Goal: Task Accomplishment & Management: Use online tool/utility

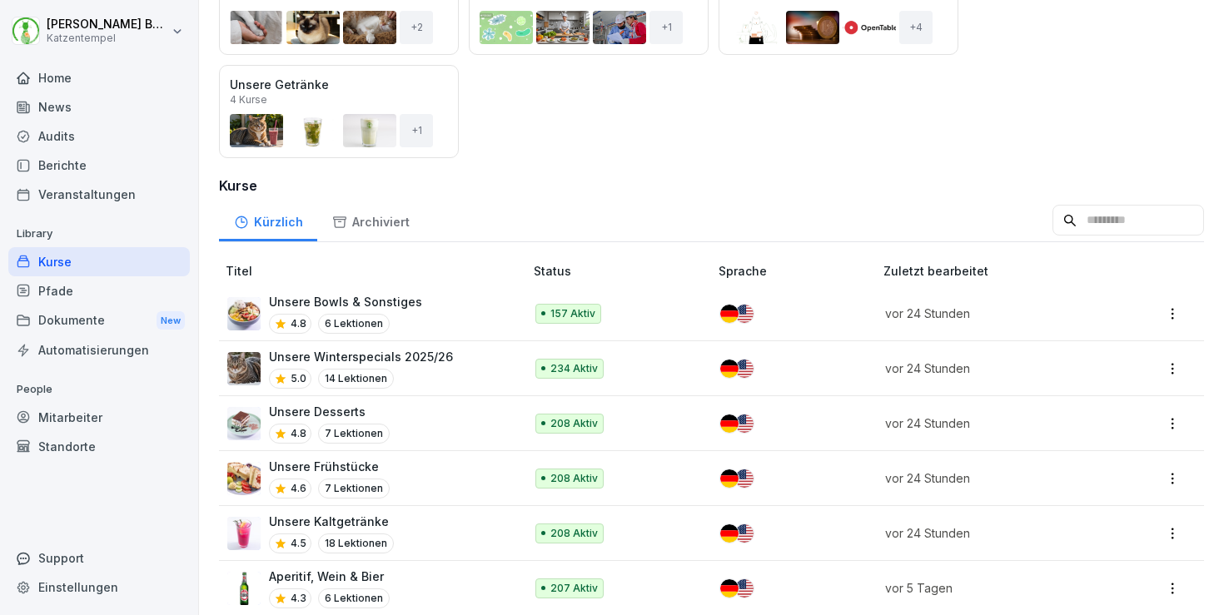
scroll to position [268, 0]
click at [450, 355] on div "Unsere Winterspecials 2025/26 5.0 14 Lektionen" at bounding box center [367, 369] width 280 height 41
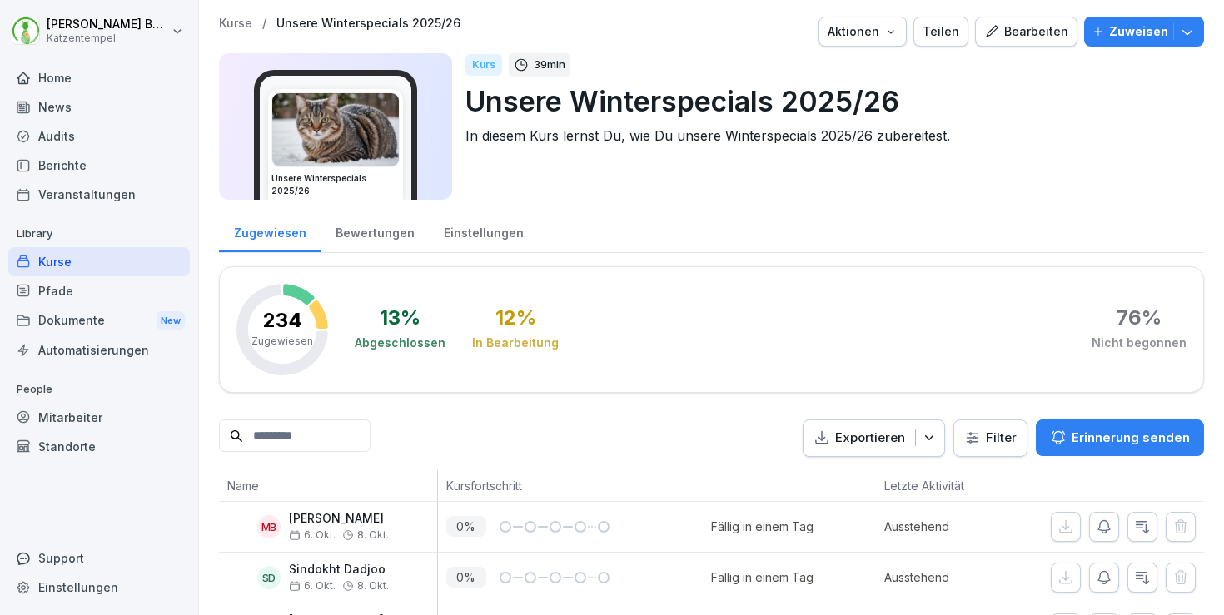
click at [370, 230] on div "Bewertungen" at bounding box center [374, 231] width 108 height 42
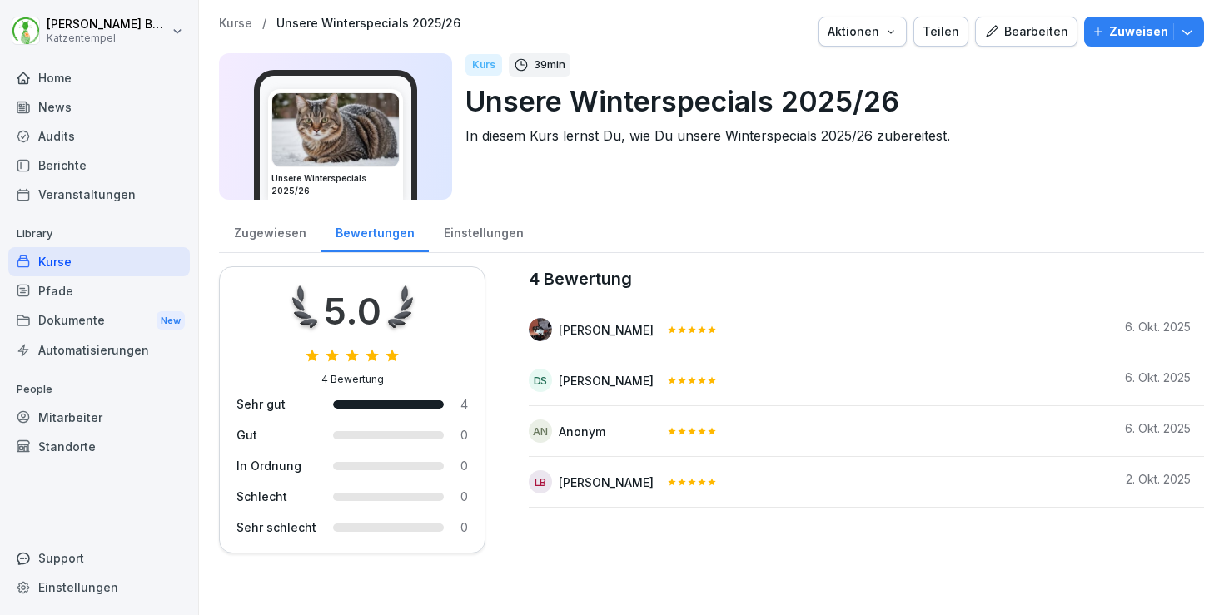
click at [236, 24] on p "Kurse" at bounding box center [235, 24] width 33 height 14
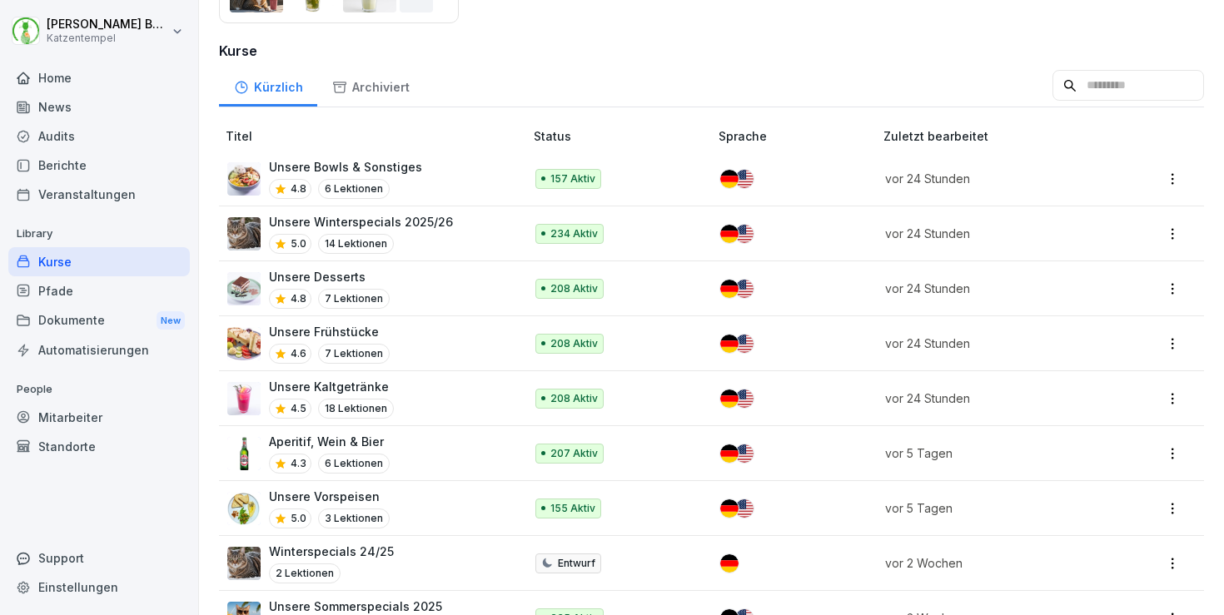
scroll to position [410, 0]
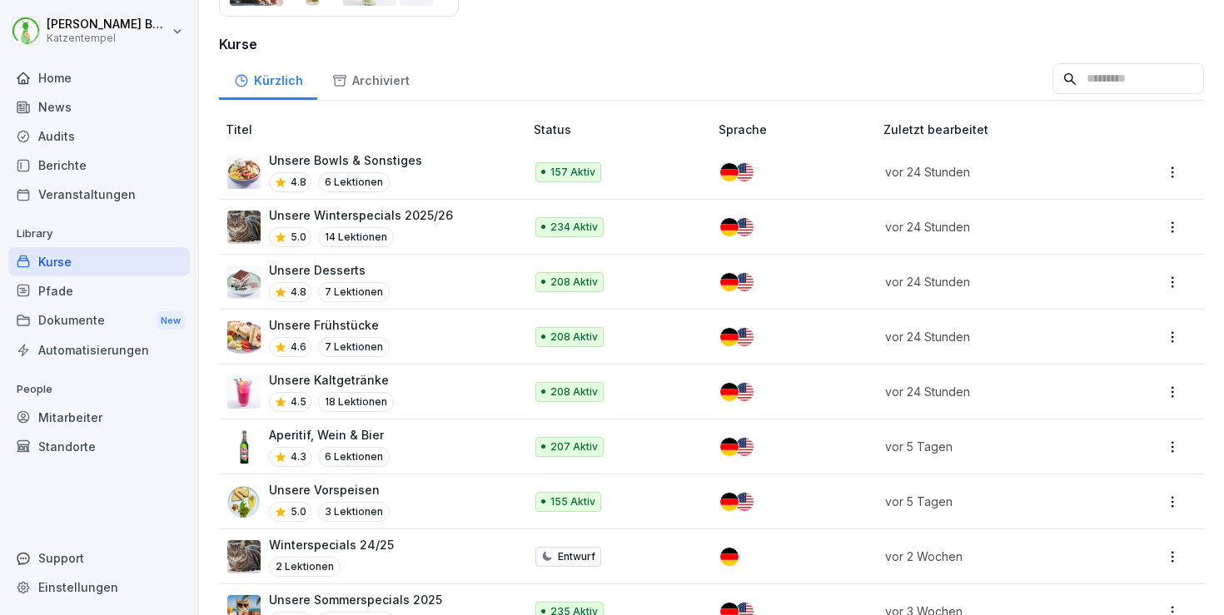
click at [429, 430] on div "Aperitif, Wein & Bier 4.3 6 Lektionen" at bounding box center [367, 446] width 280 height 41
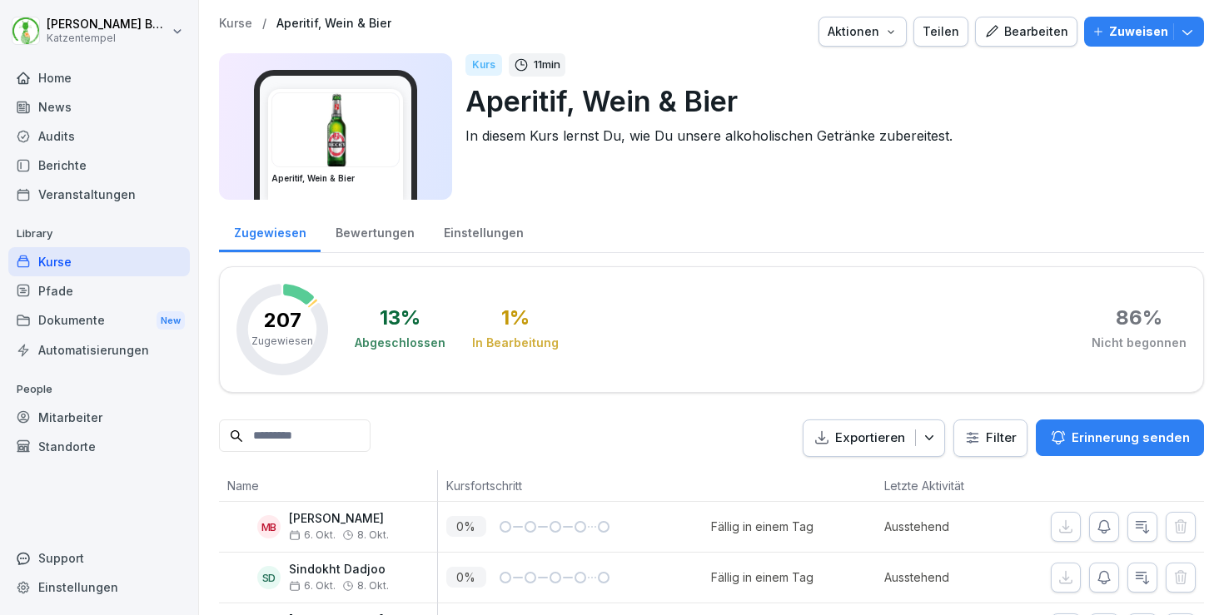
click at [379, 224] on div "Bewertungen" at bounding box center [374, 231] width 108 height 42
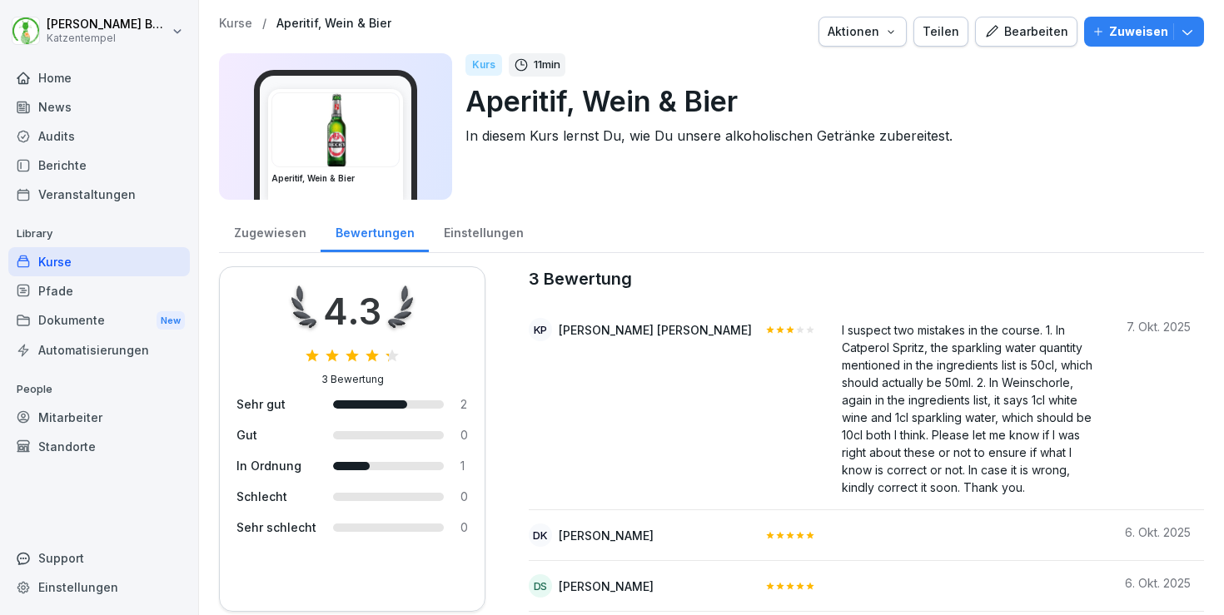
click at [102, 400] on p "People" at bounding box center [98, 389] width 181 height 27
click at [109, 413] on div "Mitarbeiter" at bounding box center [98, 417] width 181 height 29
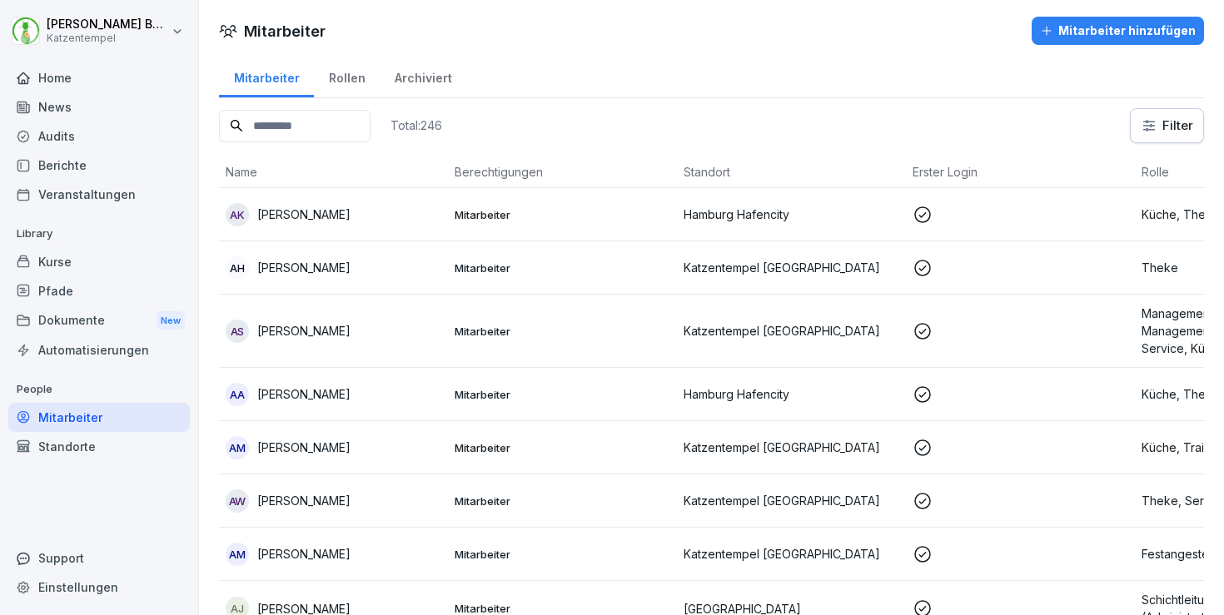
click at [299, 122] on input at bounding box center [295, 126] width 152 height 32
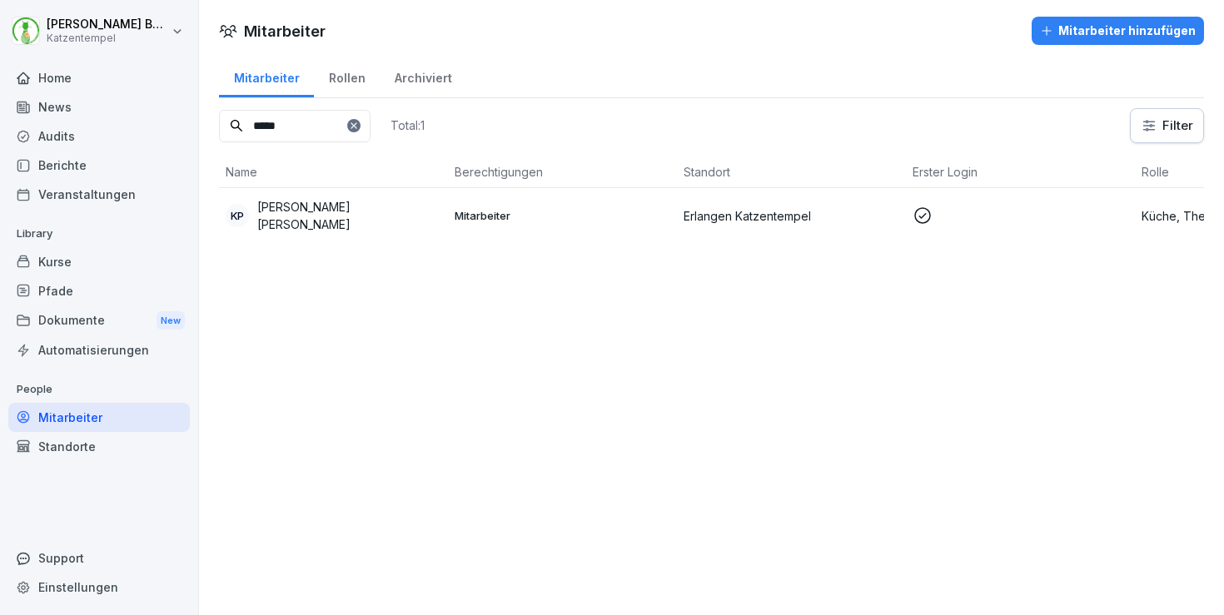
type input "*****"
click at [40, 67] on div "Home" at bounding box center [98, 77] width 181 height 29
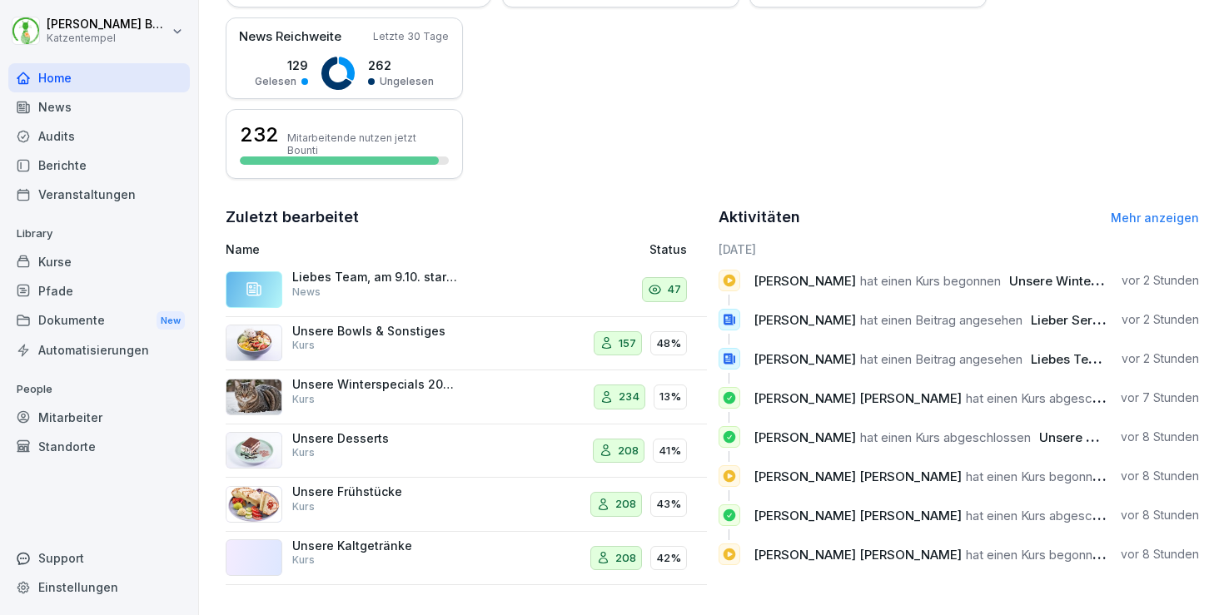
scroll to position [410, 0]
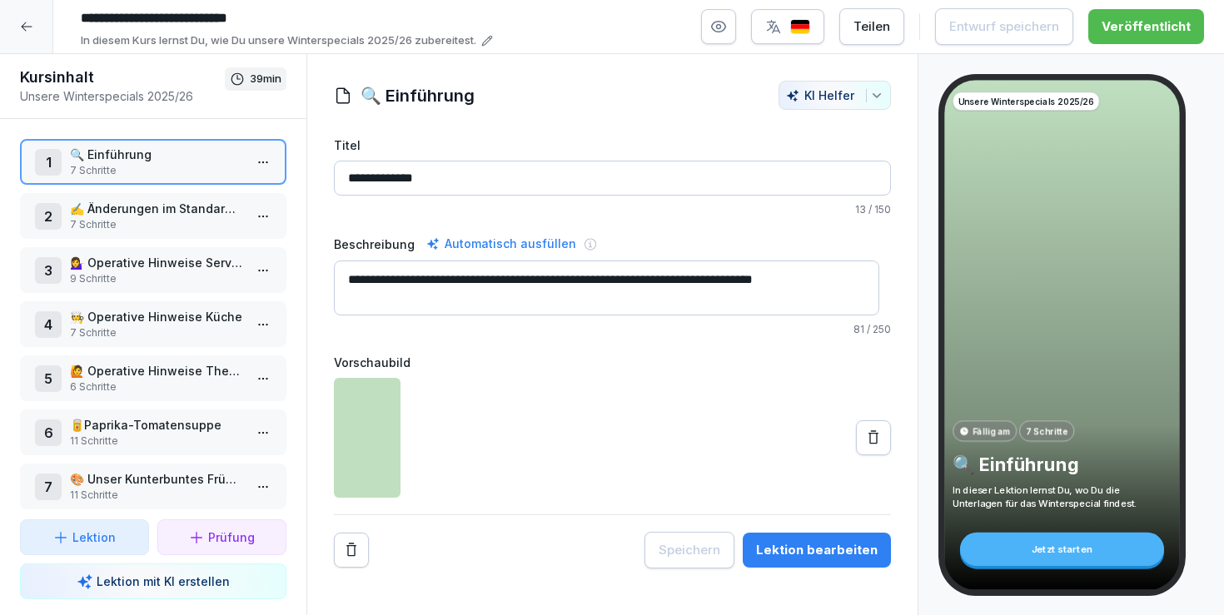
click at [27, 28] on icon at bounding box center [26, 26] width 13 height 13
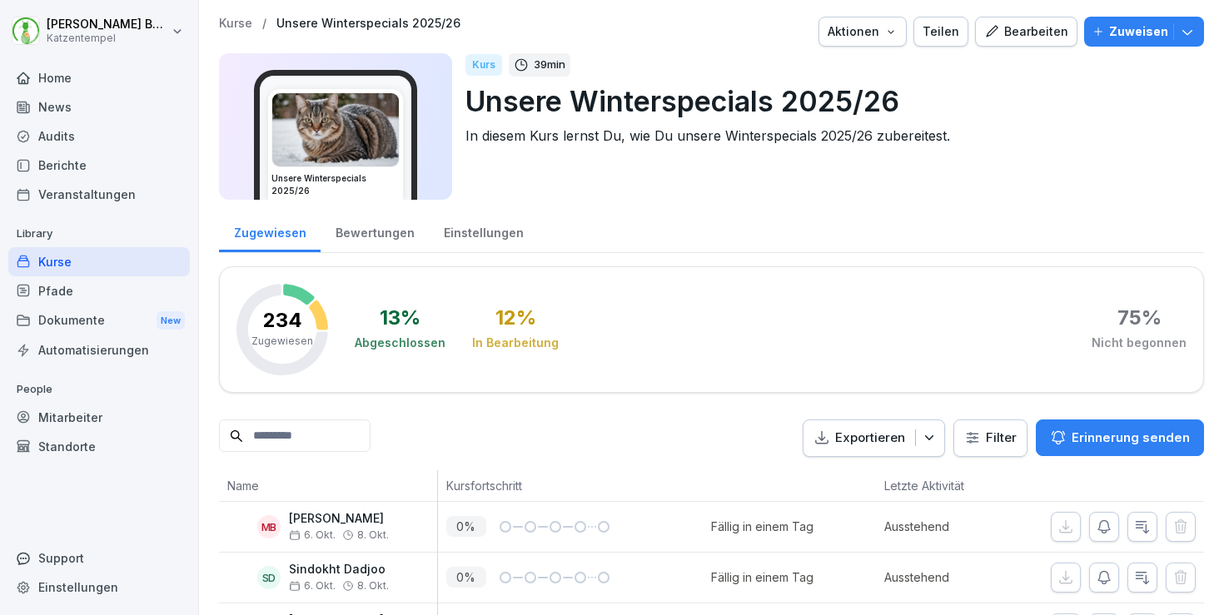
click at [237, 24] on p "Kurse" at bounding box center [235, 24] width 33 height 14
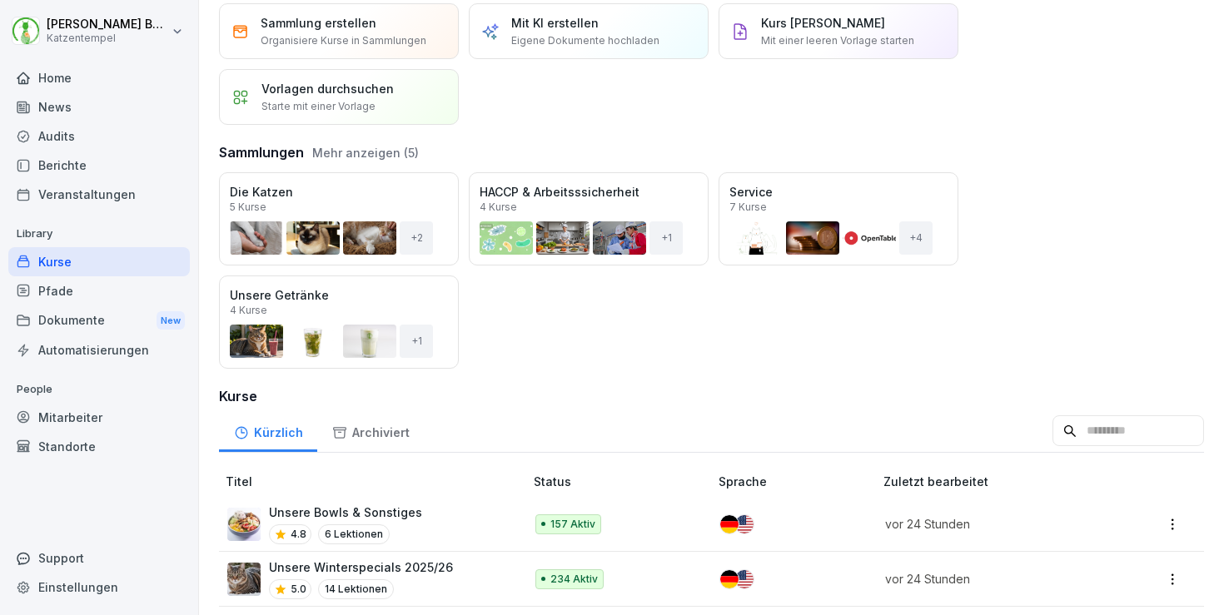
scroll to position [287, 0]
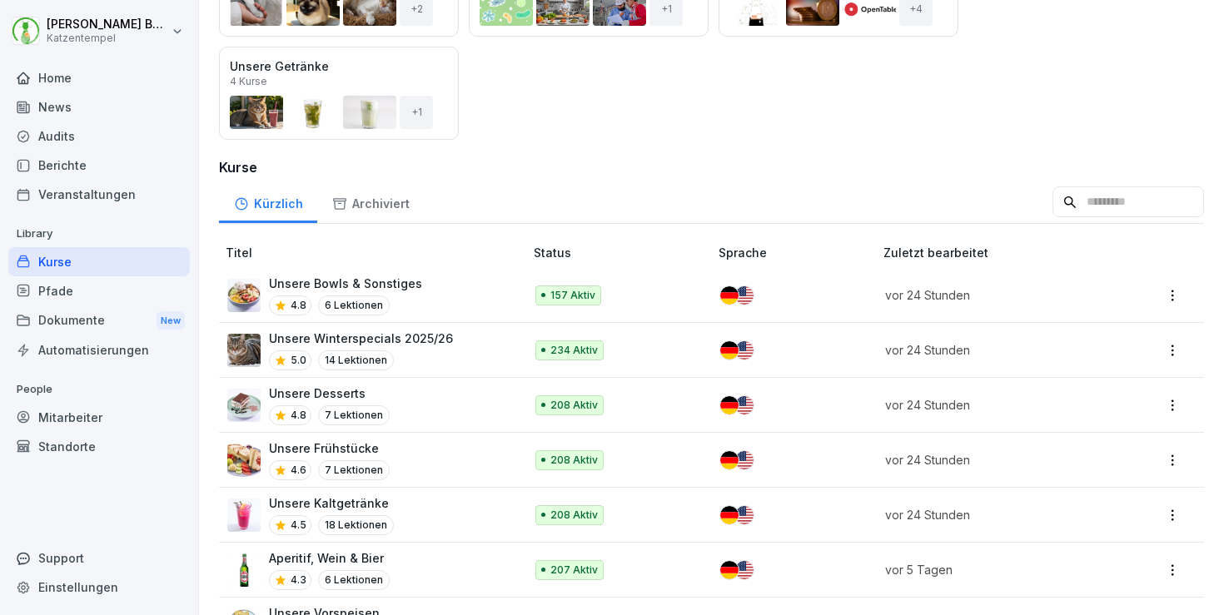
click at [404, 558] on div "Aperitif, [PERSON_NAME] & [PERSON_NAME] 4.3 6 Lektionen" at bounding box center [367, 569] width 280 height 41
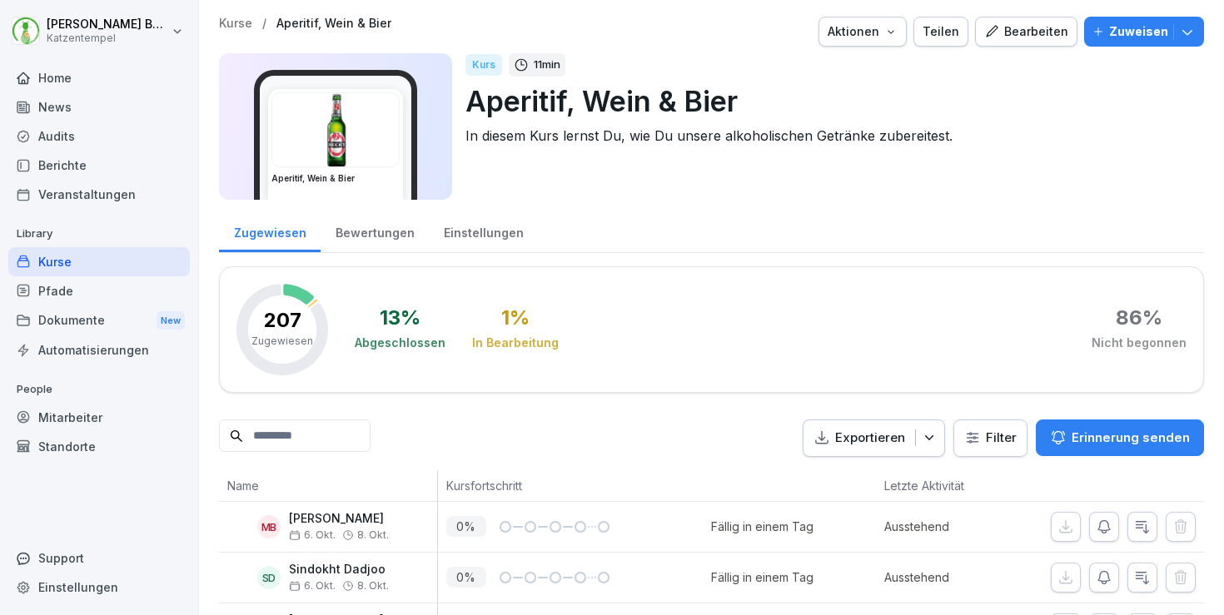
click at [995, 29] on div "Bearbeiten" at bounding box center [1026, 31] width 84 height 18
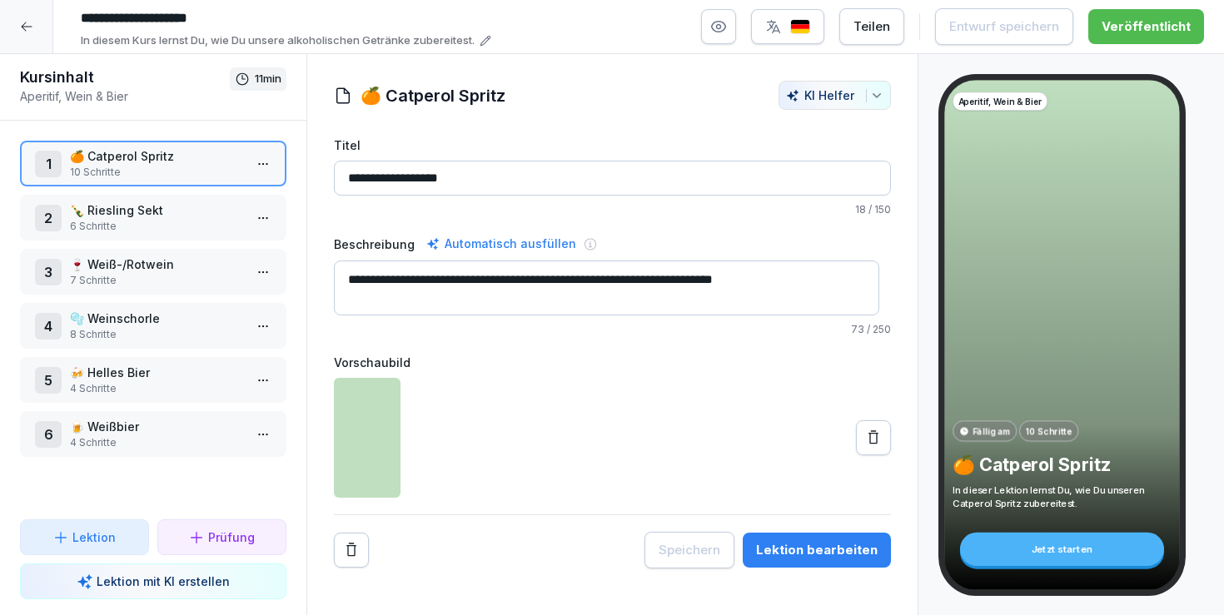
click at [833, 550] on div "Lektion bearbeiten" at bounding box center [817, 550] width 122 height 18
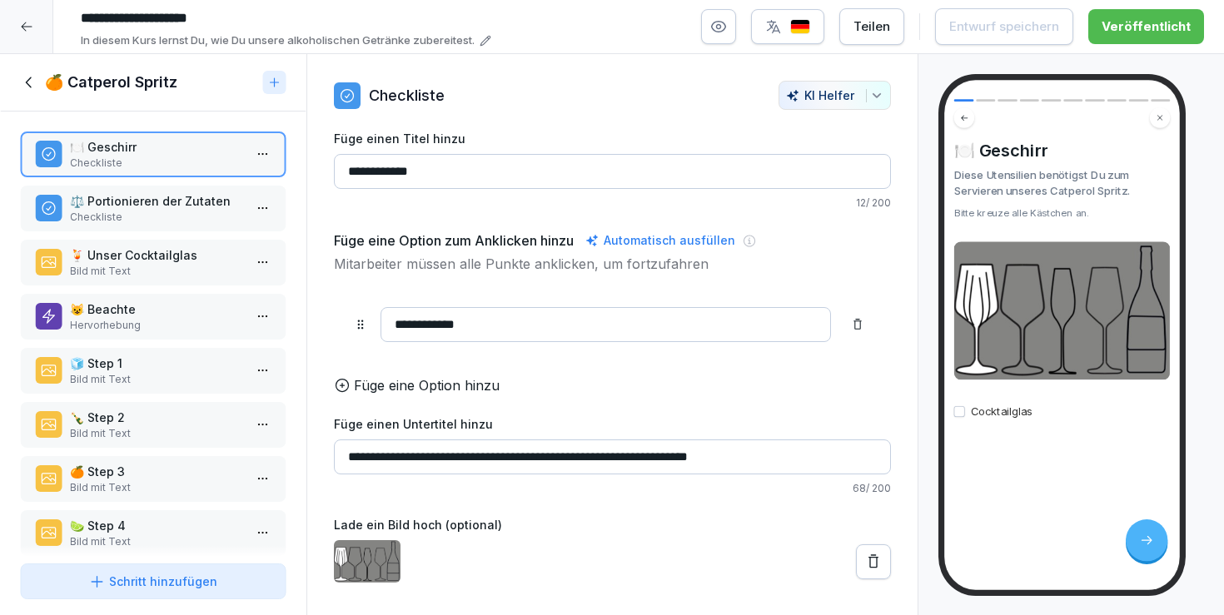
click at [112, 382] on p "Bild mit Text" at bounding box center [156, 379] width 173 height 15
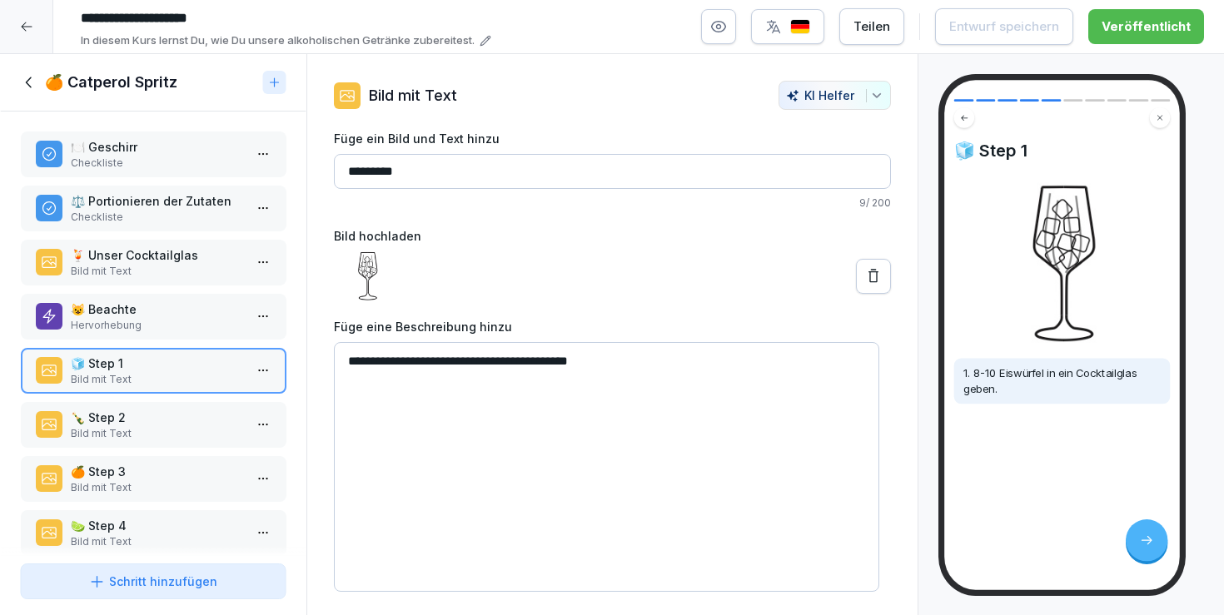
click at [115, 420] on p "🍾 Step 2" at bounding box center [156, 417] width 173 height 17
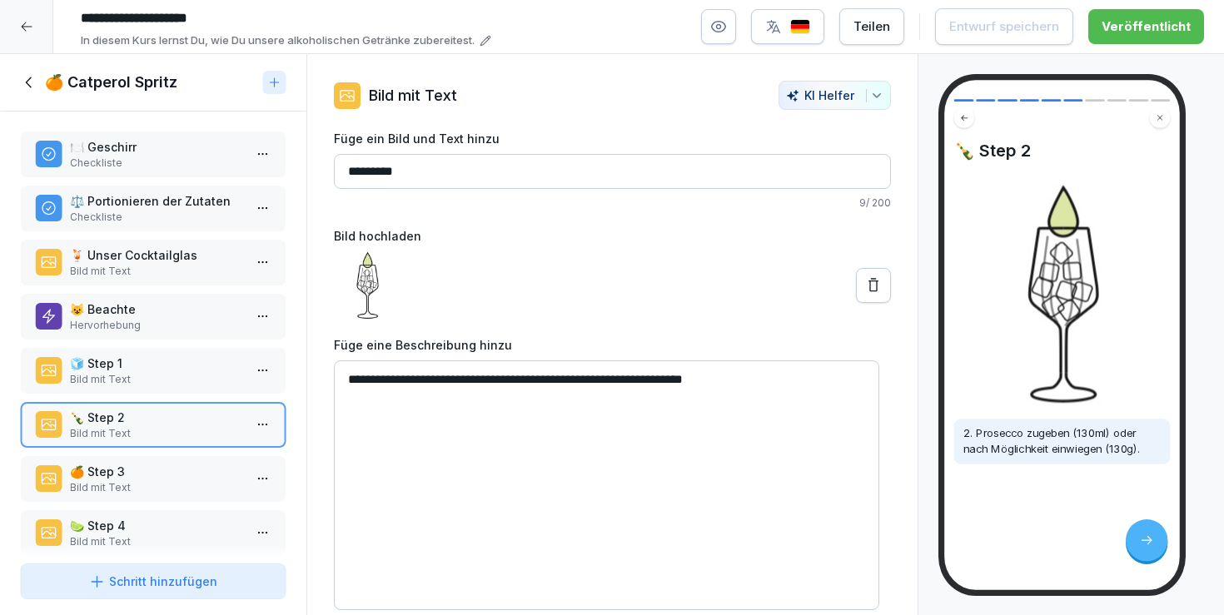
click at [113, 480] on p "🍊 Step 3" at bounding box center [156, 471] width 173 height 17
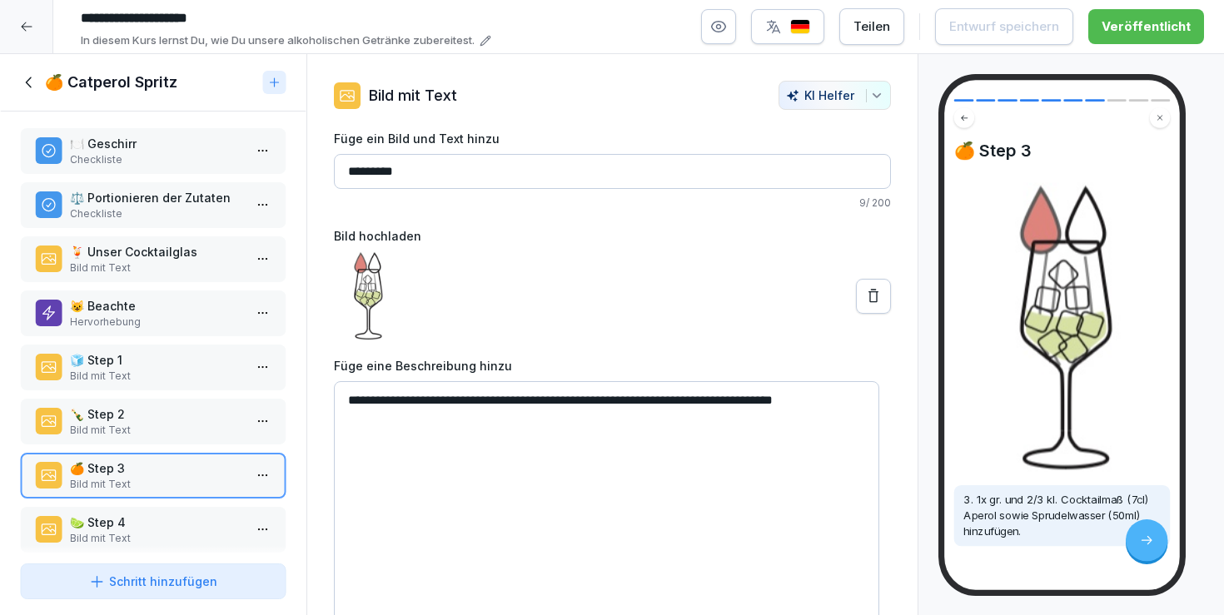
scroll to position [88, 0]
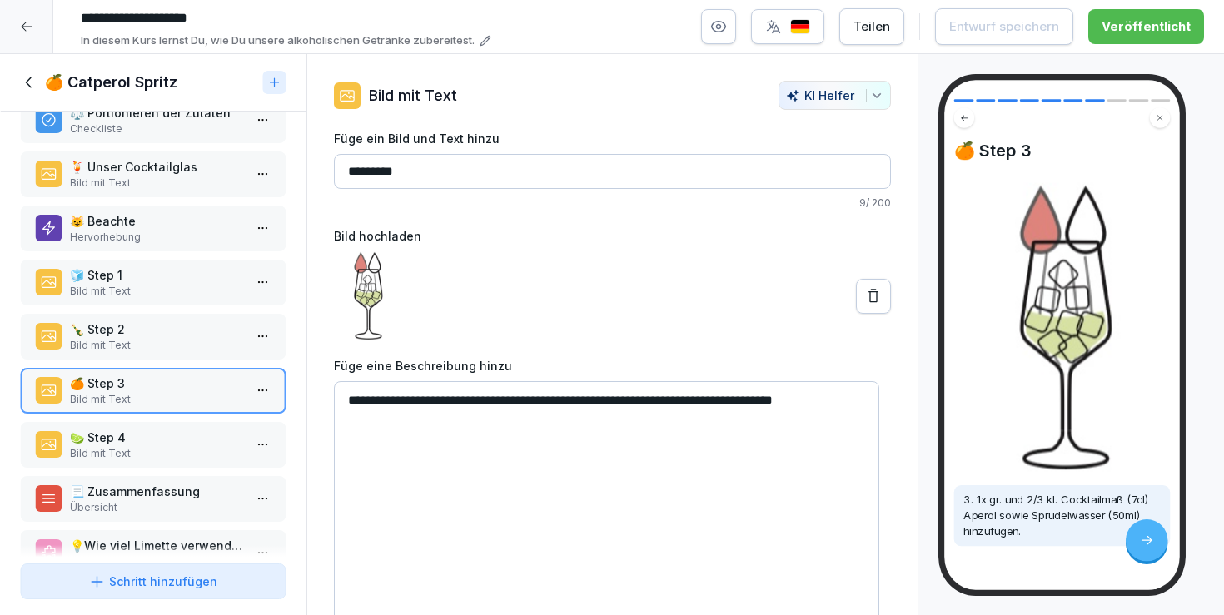
click at [112, 446] on p "🍋‍🟩 Step 4" at bounding box center [156, 437] width 173 height 17
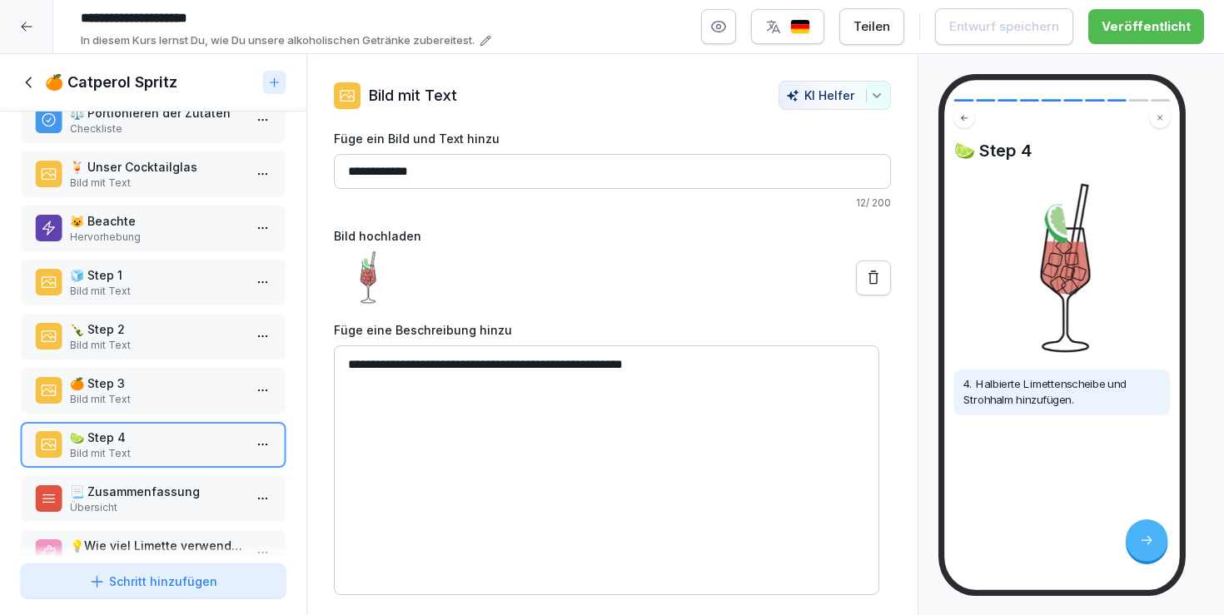
click at [113, 500] on p "📃 Zusammenfassung" at bounding box center [156, 491] width 173 height 17
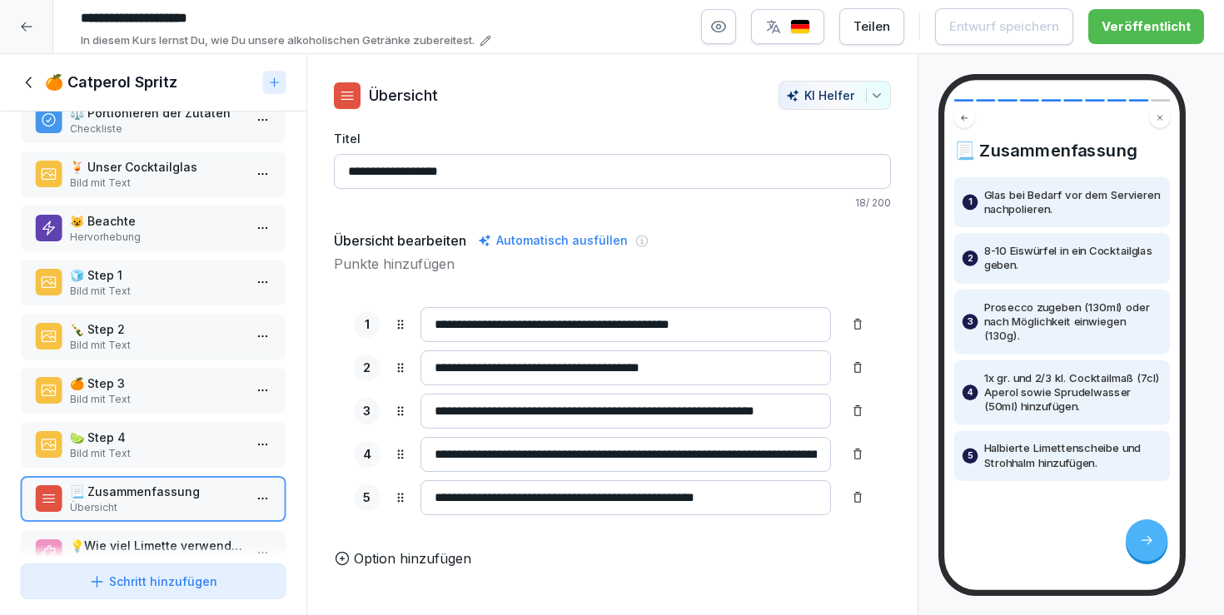
scroll to position [148, 0]
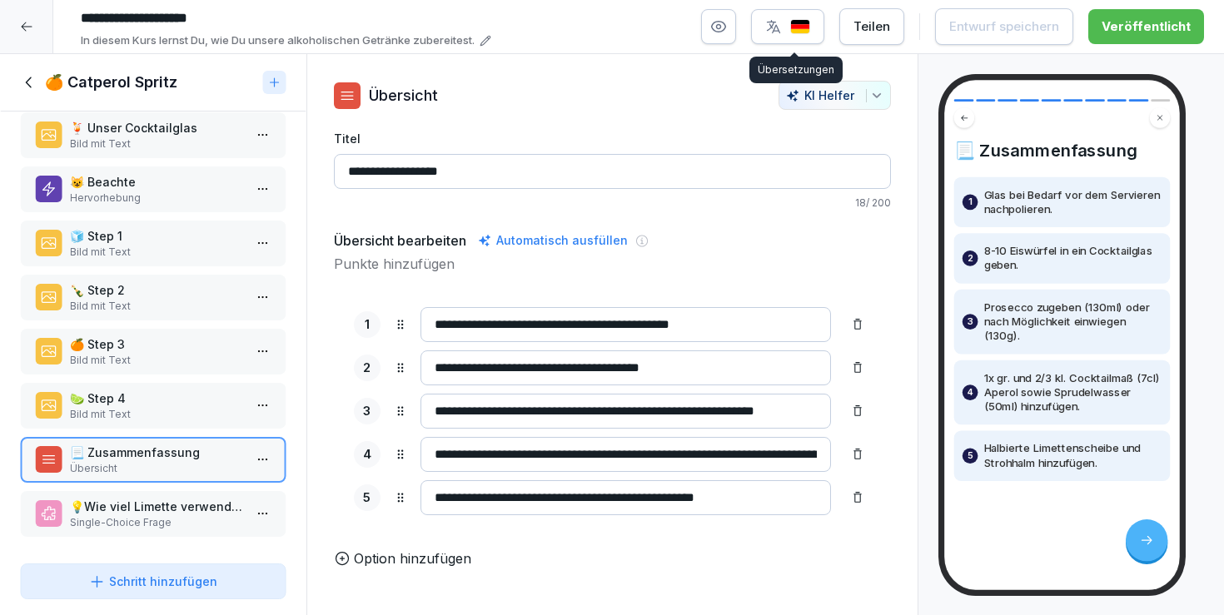
click at [789, 17] on button "button" at bounding box center [787, 26] width 73 height 35
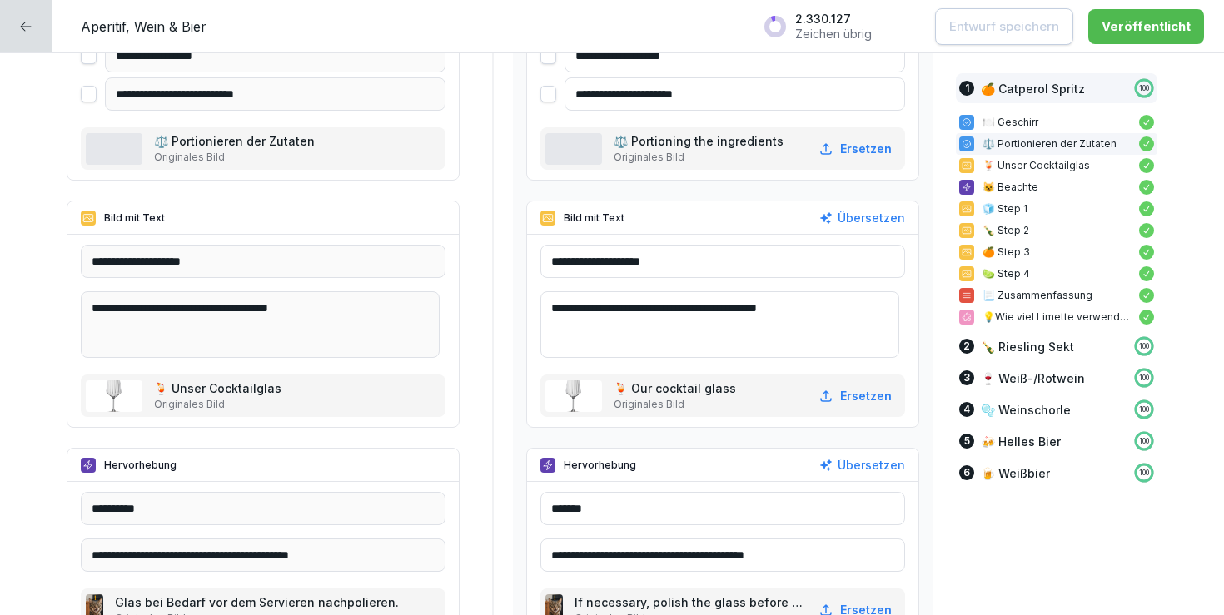
scroll to position [928, 0]
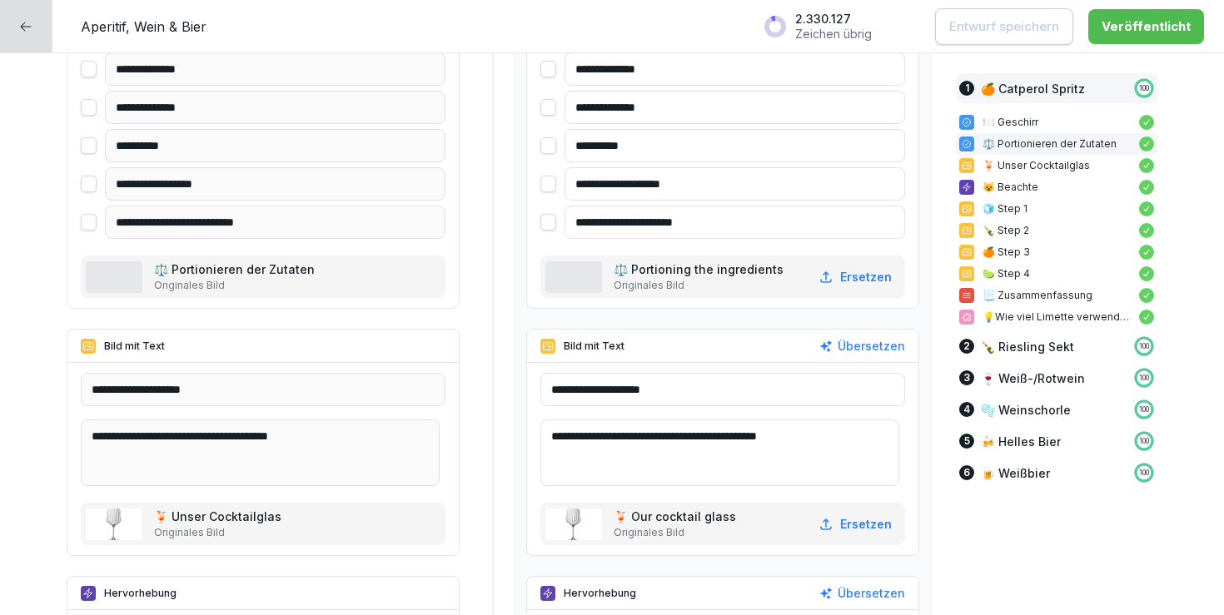
click at [30, 21] on icon at bounding box center [25, 26] width 13 height 13
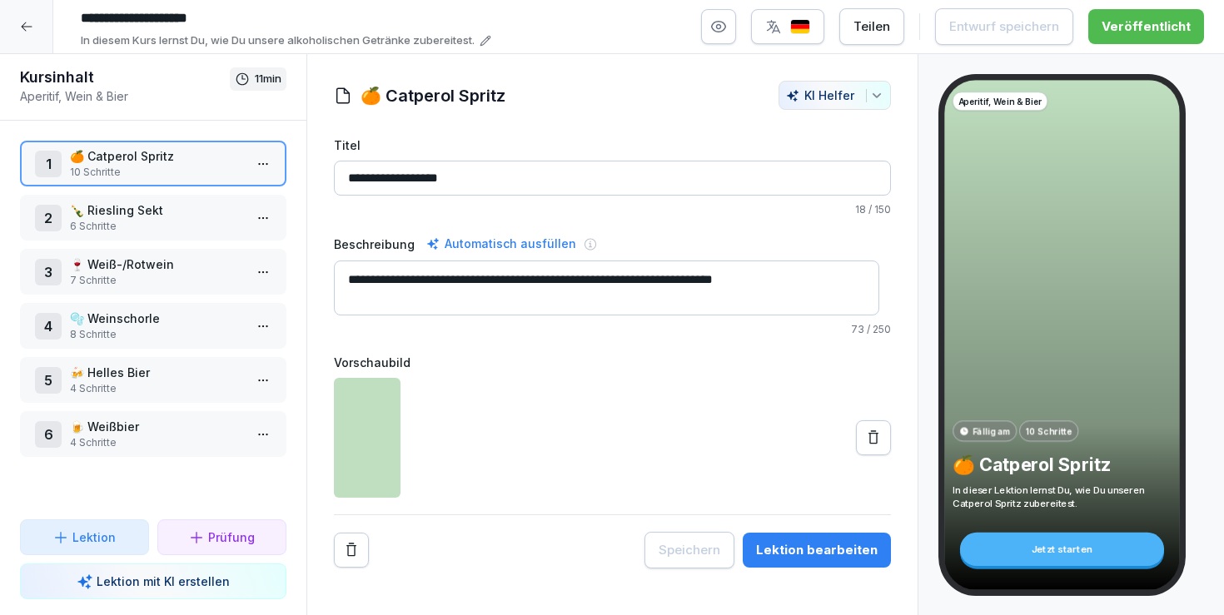
click at [820, 540] on button "Lektion bearbeiten" at bounding box center [817, 550] width 148 height 35
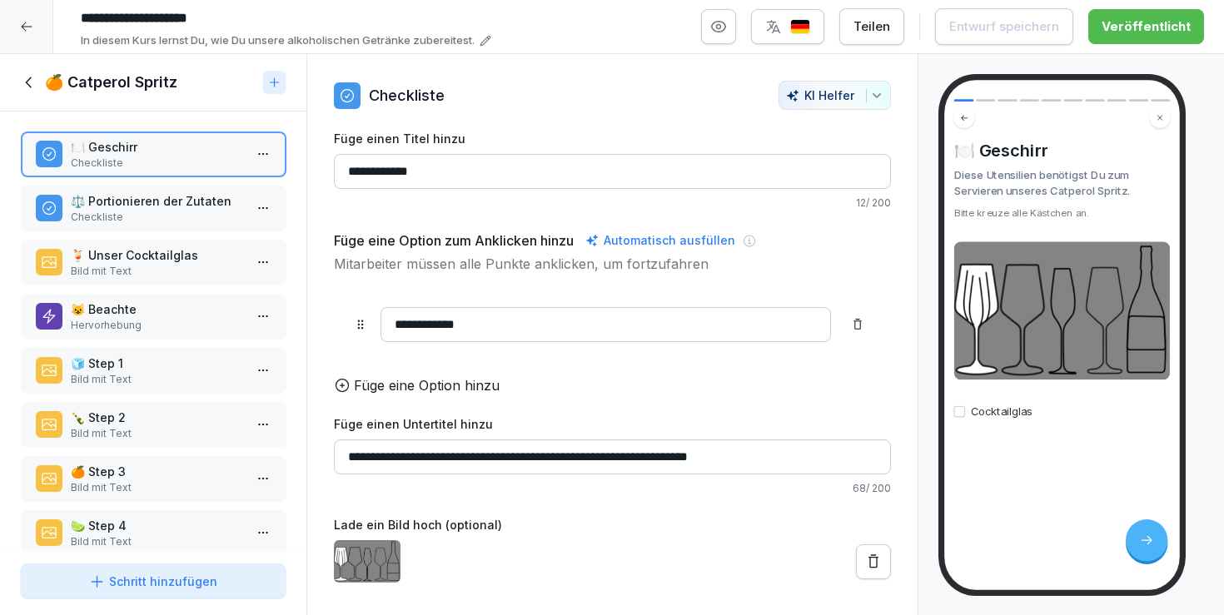
click at [138, 426] on p "🍾 Step 2" at bounding box center [156, 417] width 173 height 17
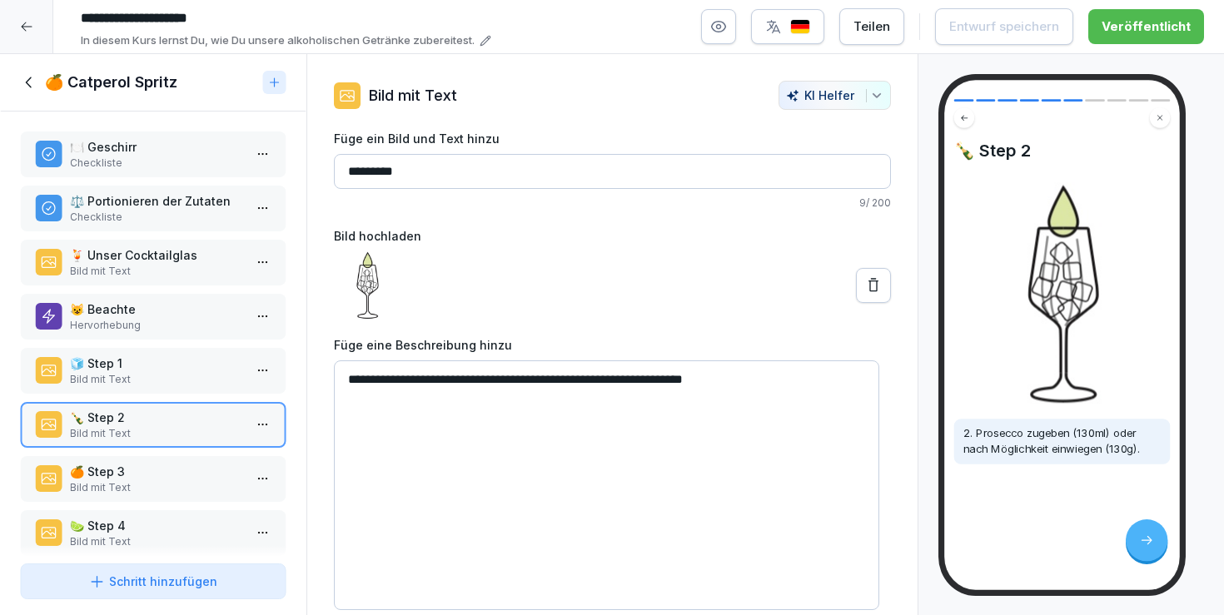
click at [145, 386] on p "Bild mit Text" at bounding box center [156, 379] width 173 height 15
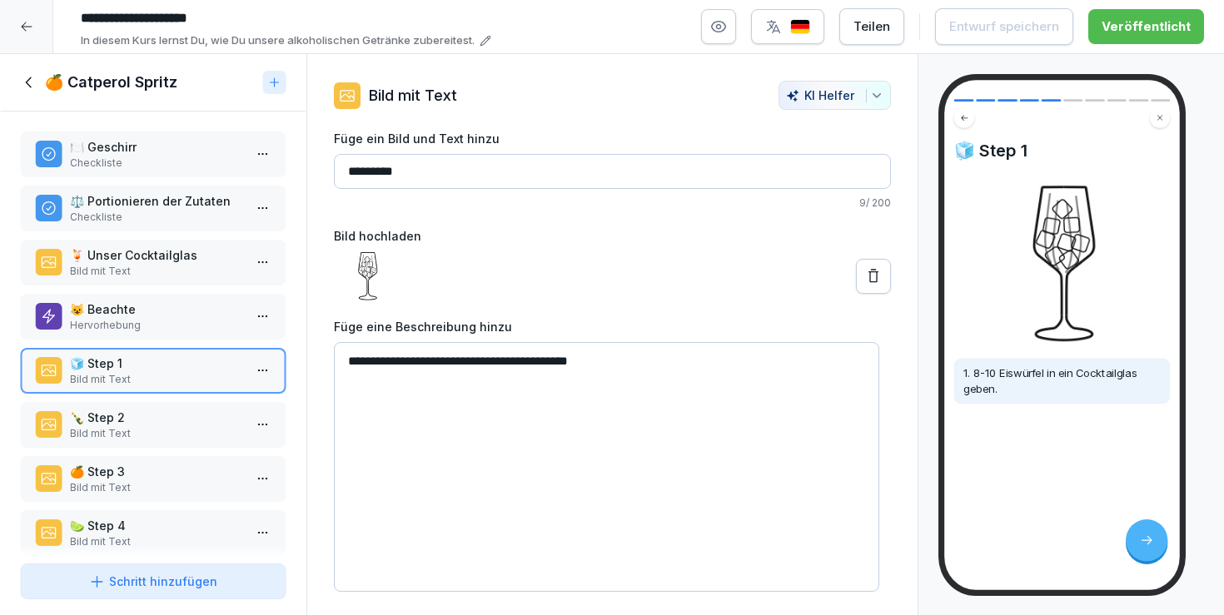
click at [158, 491] on p "Bild mit Text" at bounding box center [156, 487] width 173 height 15
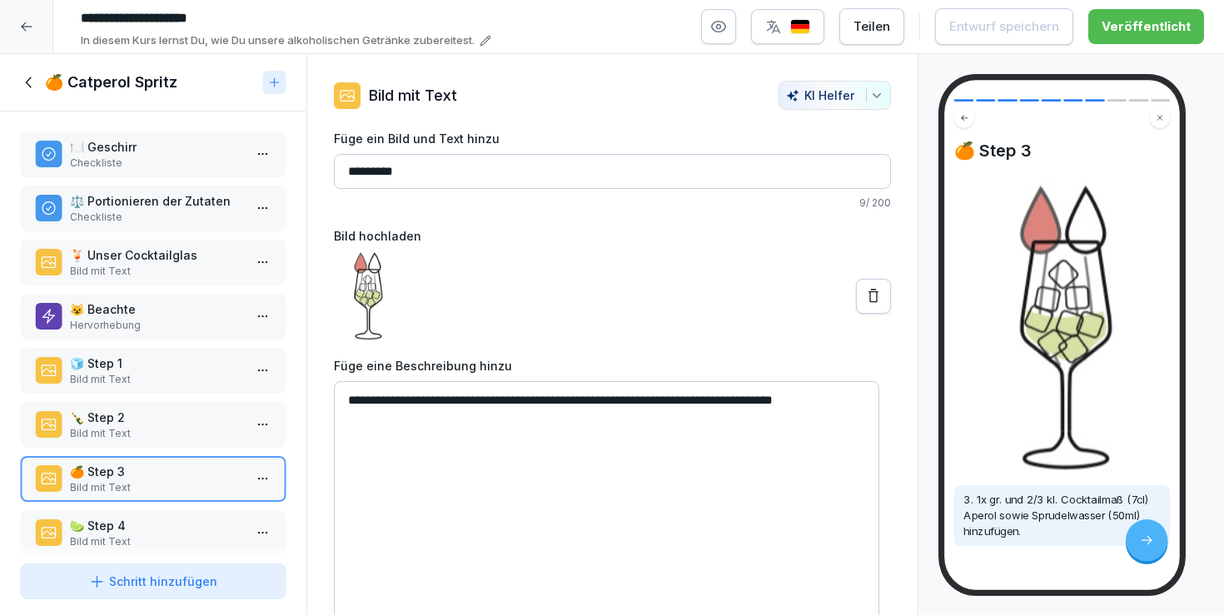
click at [124, 261] on p "🍹 Unser Cocktailglas" at bounding box center [156, 254] width 173 height 17
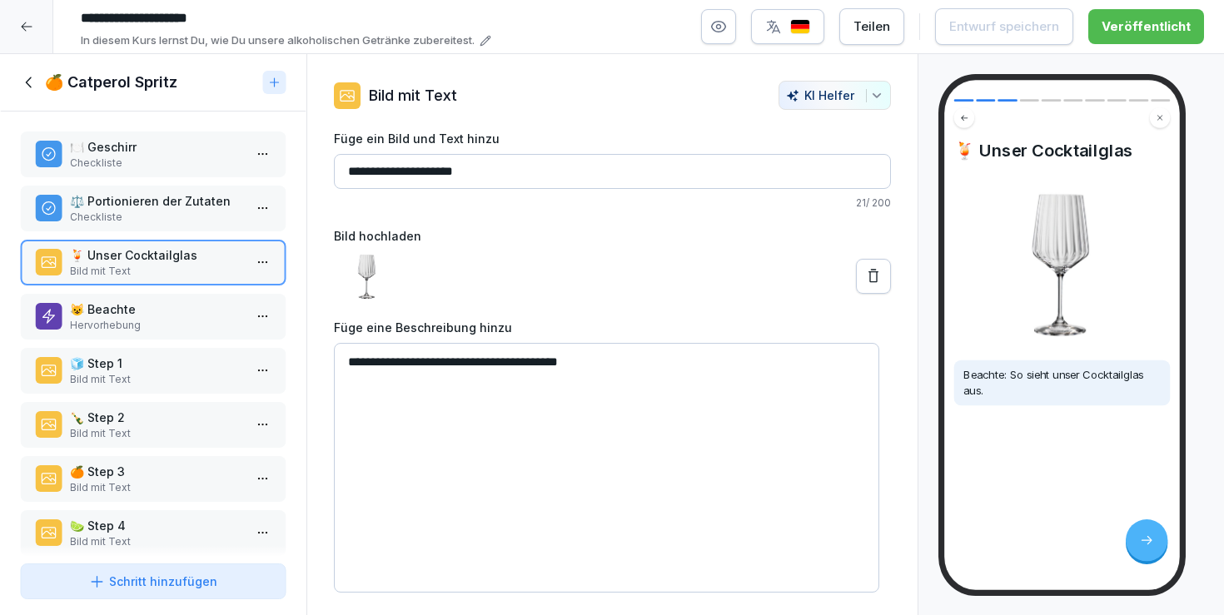
click at [106, 210] on p "⚖️ Portionieren der Zutaten" at bounding box center [156, 200] width 173 height 17
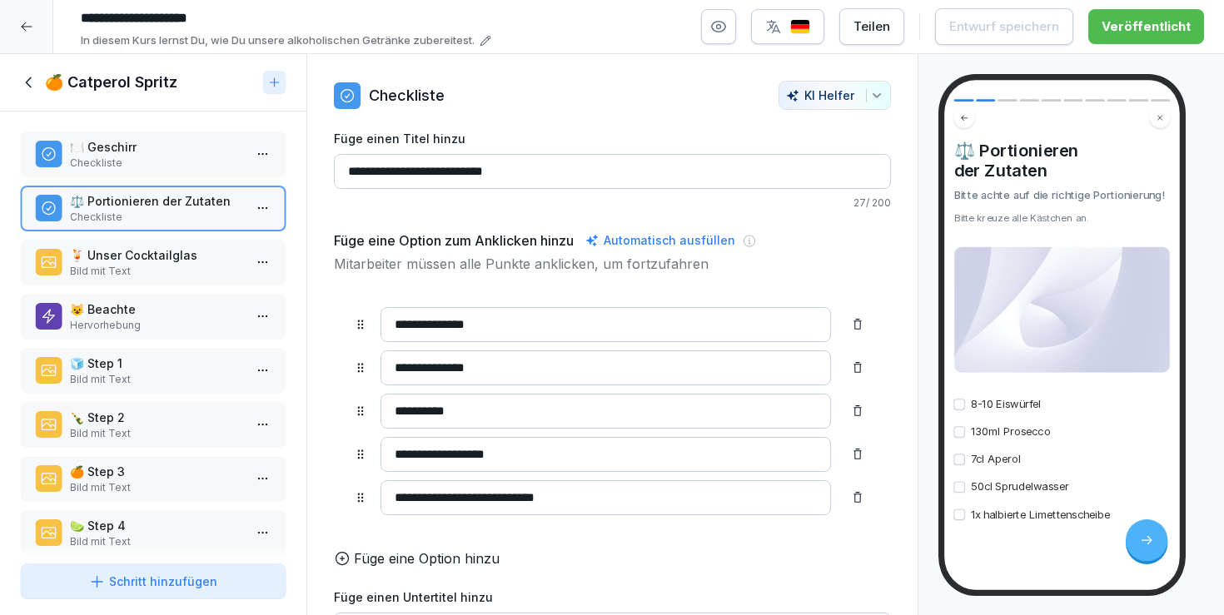
click at [407, 450] on input "**********" at bounding box center [605, 454] width 450 height 35
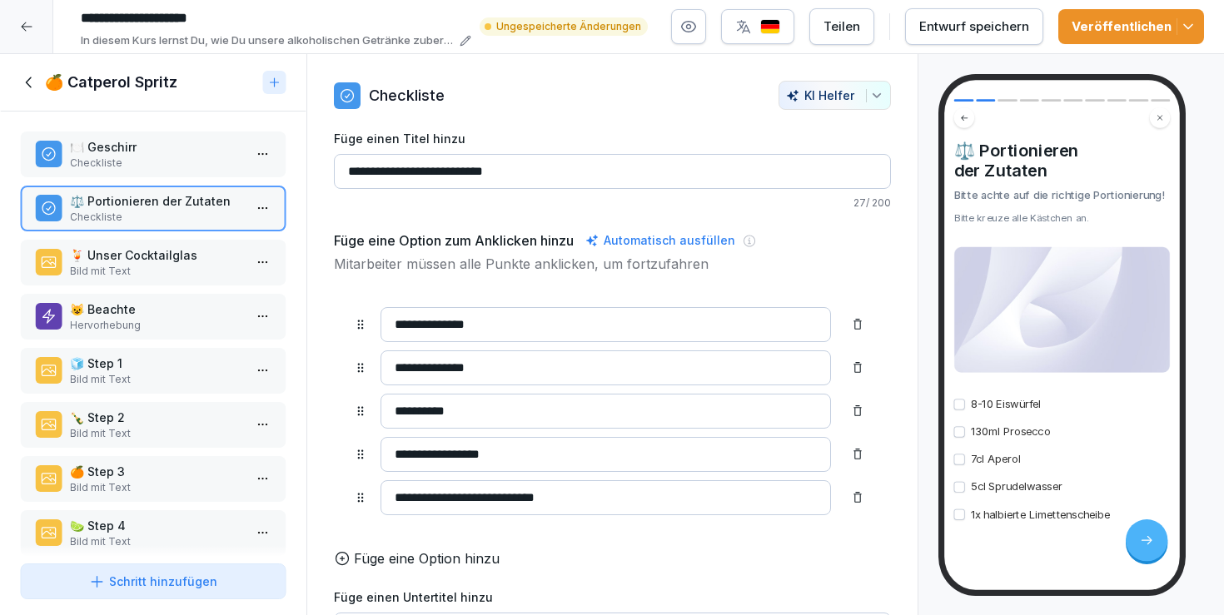
drag, startPoint x: 411, startPoint y: 453, endPoint x: 402, endPoint y: 453, distance: 9.2
click at [402, 453] on input "**********" at bounding box center [605, 454] width 450 height 35
type input "**********"
click at [1190, 33] on icon "button" at bounding box center [1188, 26] width 17 height 17
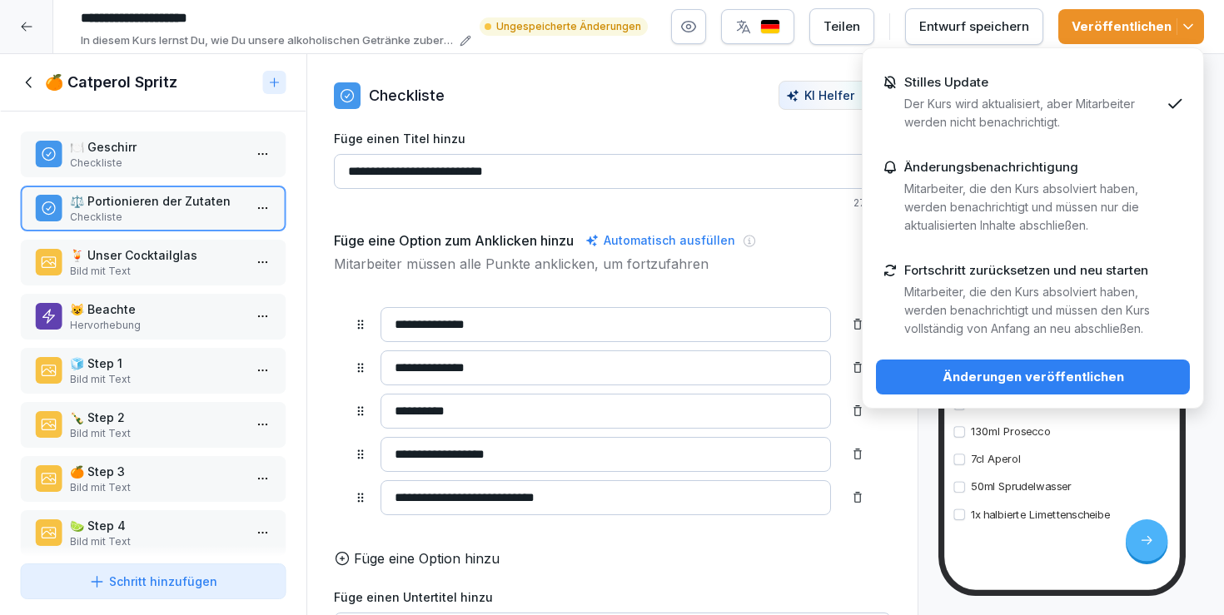
click at [1003, 365] on button "Änderungen veröffentlichen" at bounding box center [1033, 377] width 314 height 35
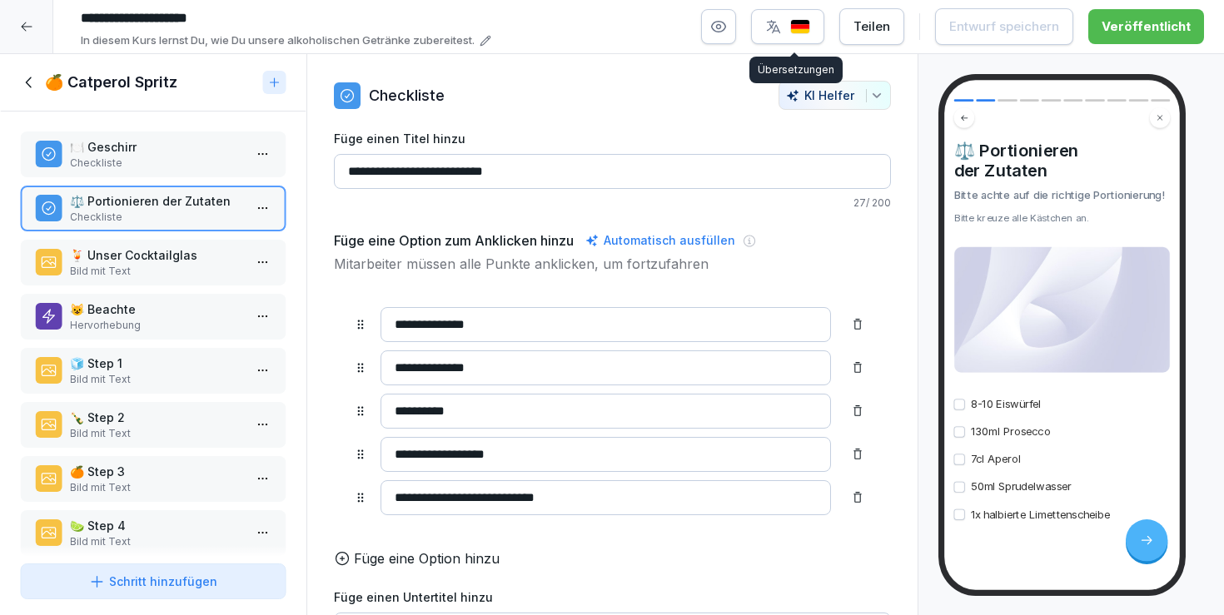
click at [765, 35] on button "button" at bounding box center [787, 26] width 73 height 35
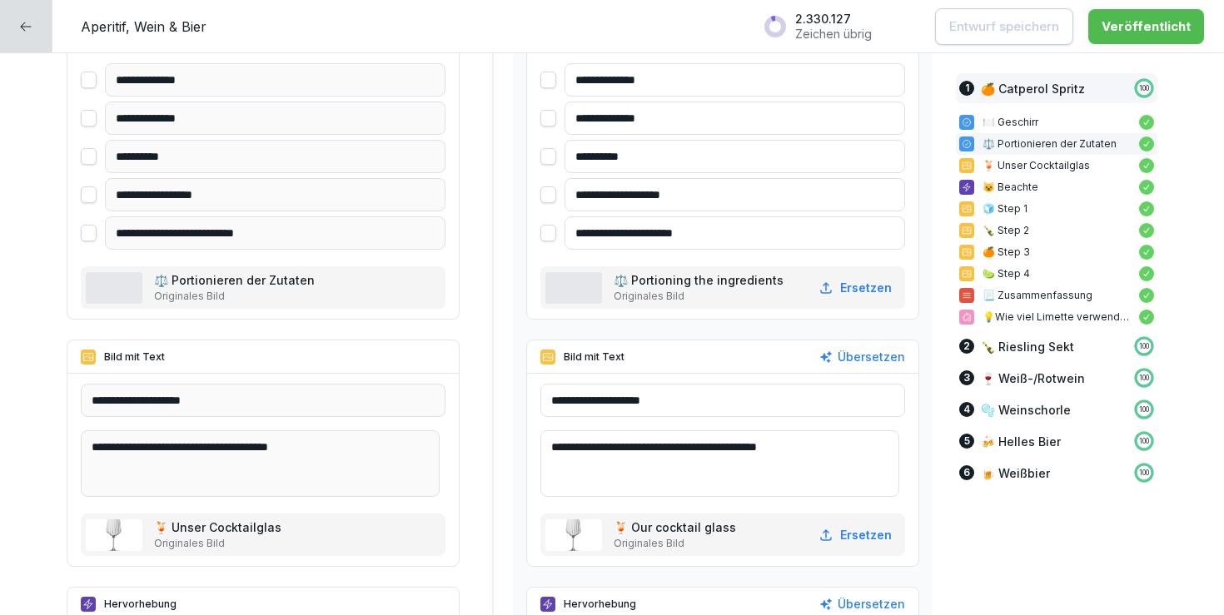
scroll to position [914, 0]
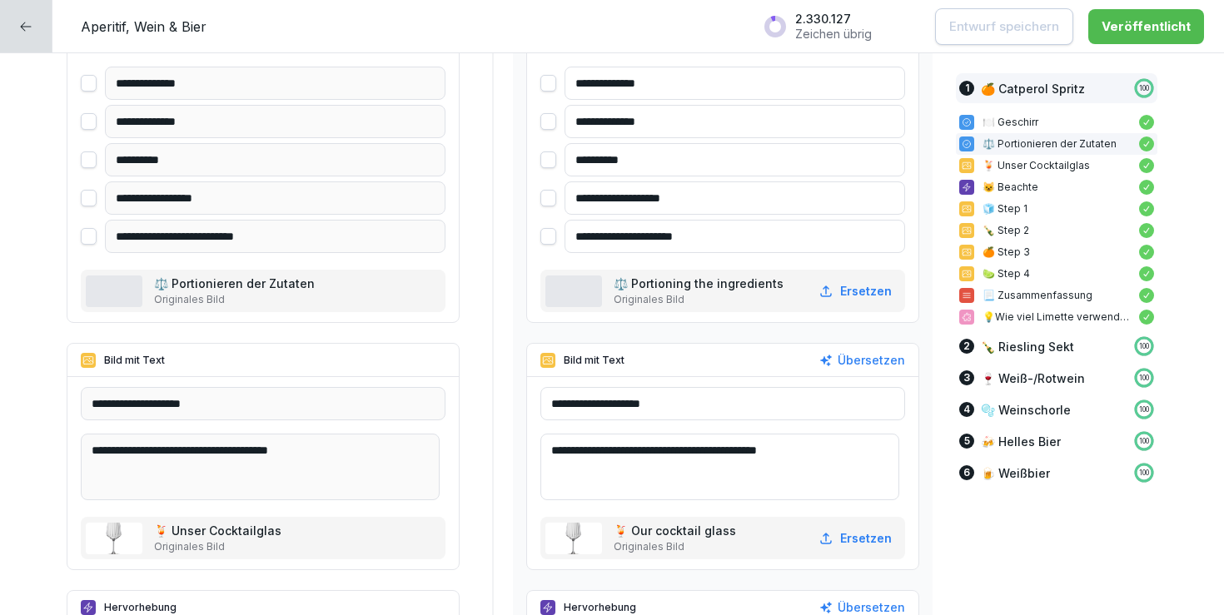
click at [593, 196] on input "**********" at bounding box center [734, 197] width 340 height 33
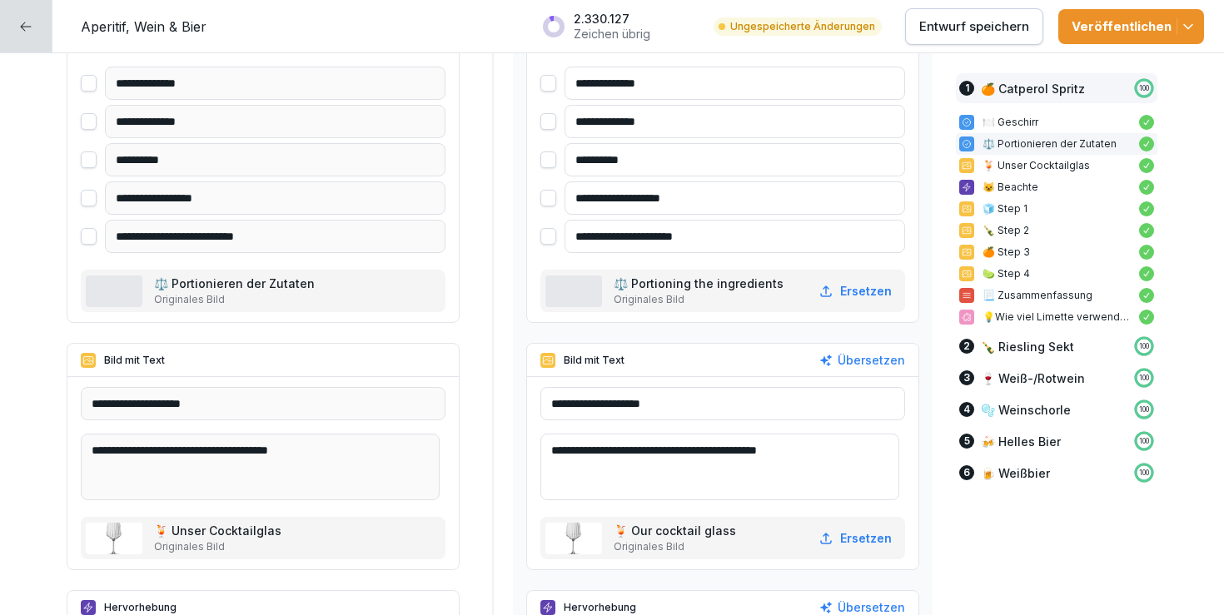
type input "**********"
click at [1159, 26] on div "Veröffentlichen" at bounding box center [1130, 26] width 119 height 18
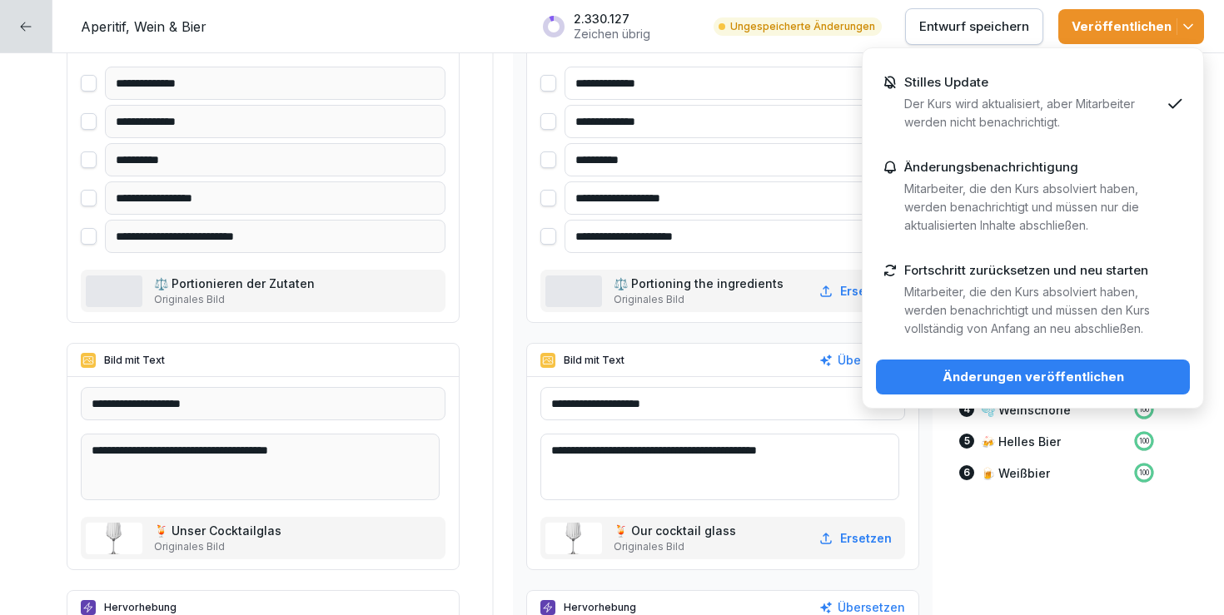
click at [1070, 374] on div "Änderungen veröffentlichen" at bounding box center [1032, 377] width 287 height 18
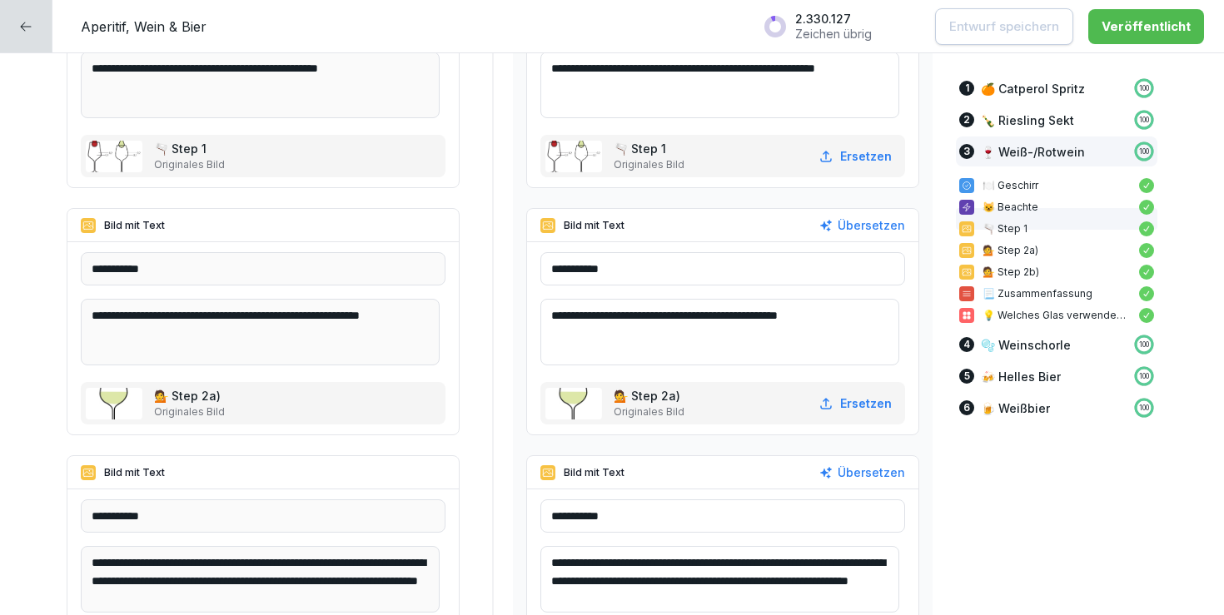
scroll to position [6042, 0]
